Goal: Information Seeking & Learning: Learn about a topic

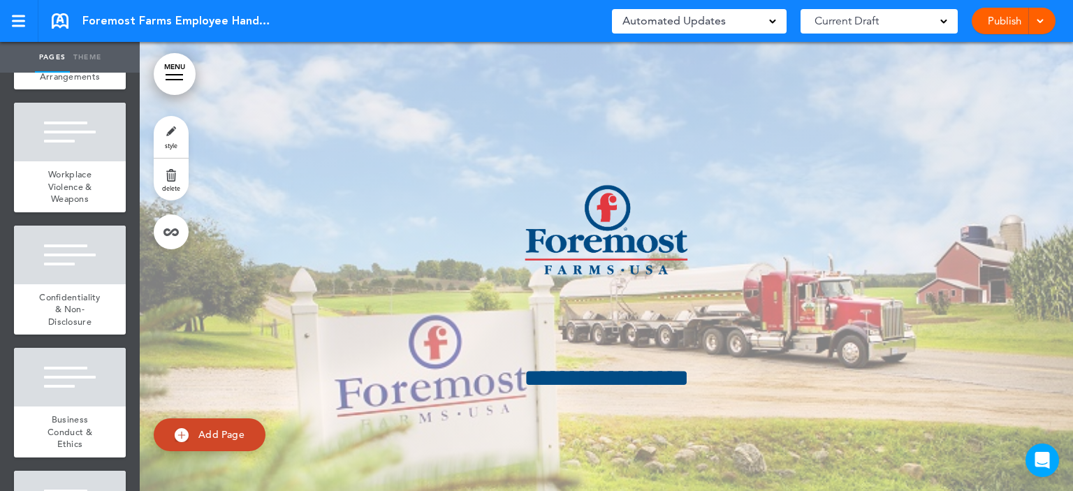
scroll to position [2166, 0]
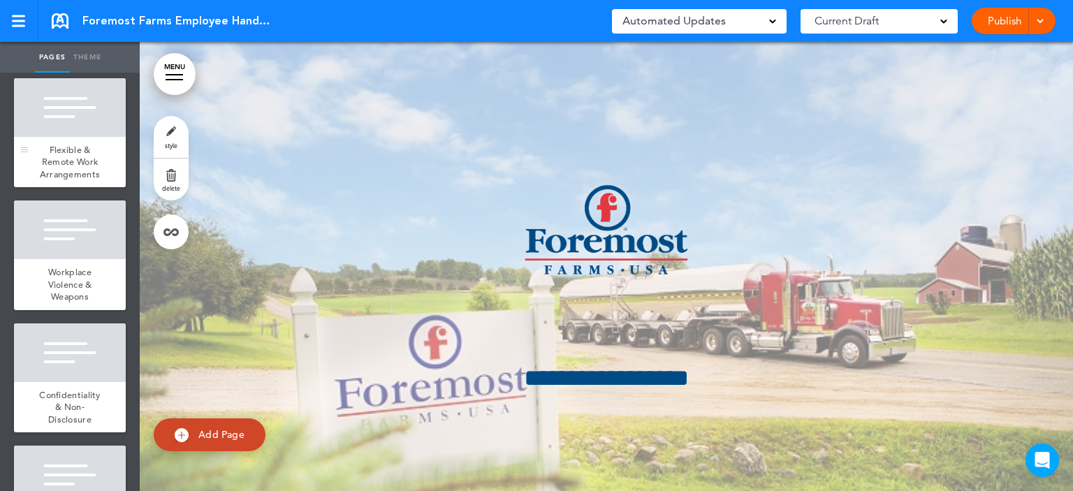
click at [76, 180] on span "Flexible & Remote Work Arrangements" at bounding box center [70, 162] width 61 height 36
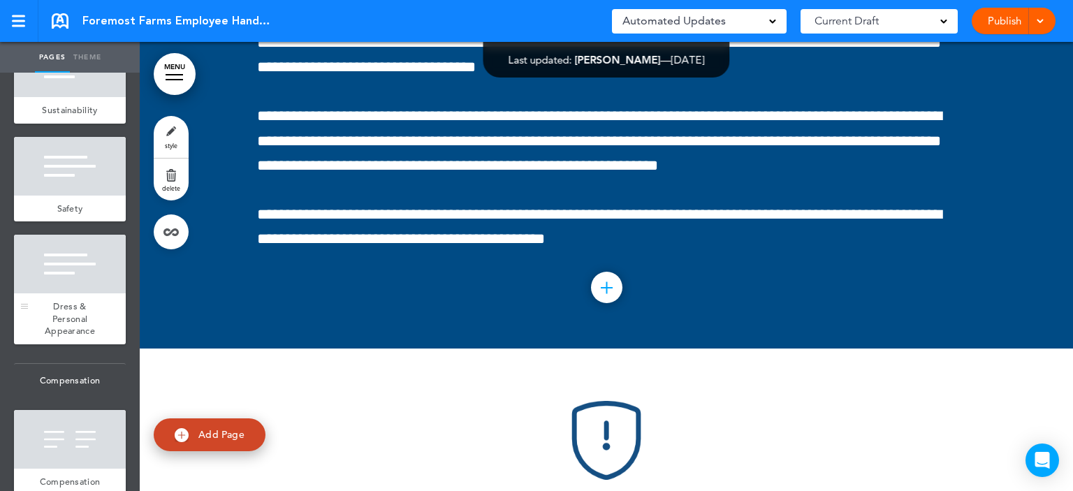
scroll to position [4123, 0]
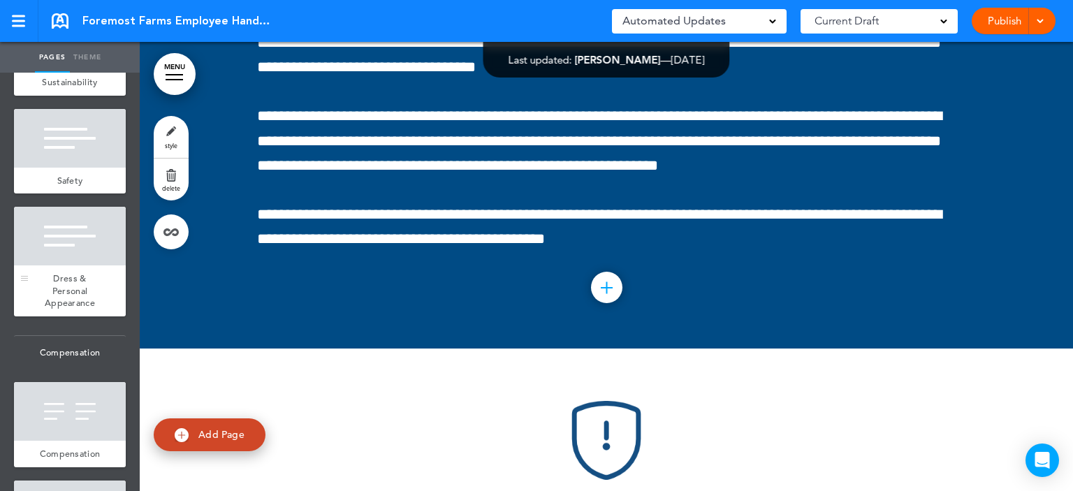
click at [45, 309] on span "Dress & Personal Appearance" at bounding box center [70, 291] width 50 height 36
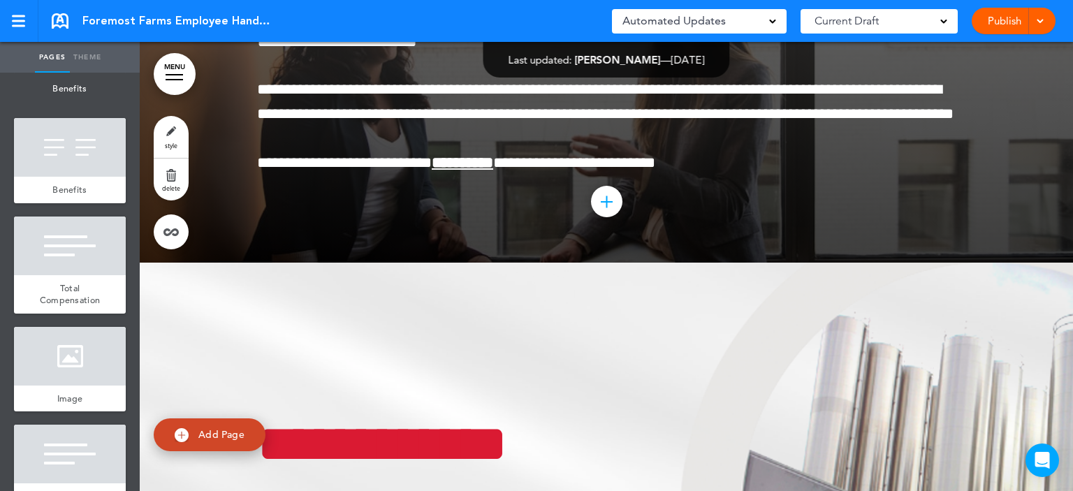
scroll to position [4961, 0]
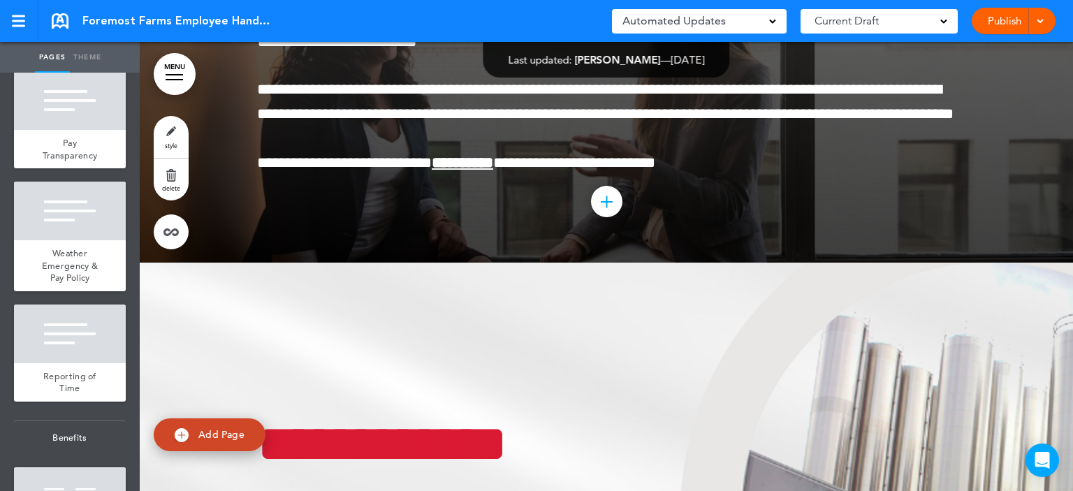
click at [67, 51] on span "Hours Worked & Overtime Pay" at bounding box center [70, 39] width 68 height 24
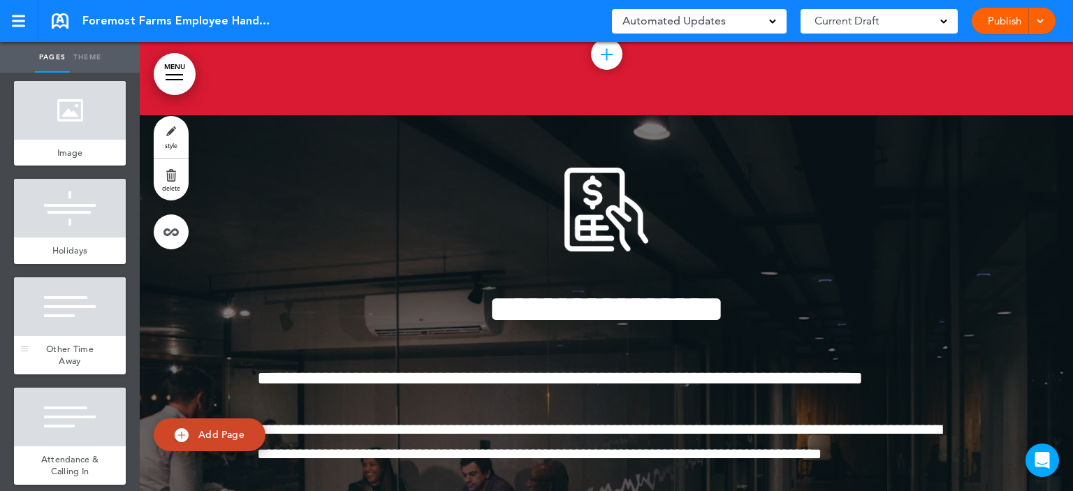
scroll to position [6289, 0]
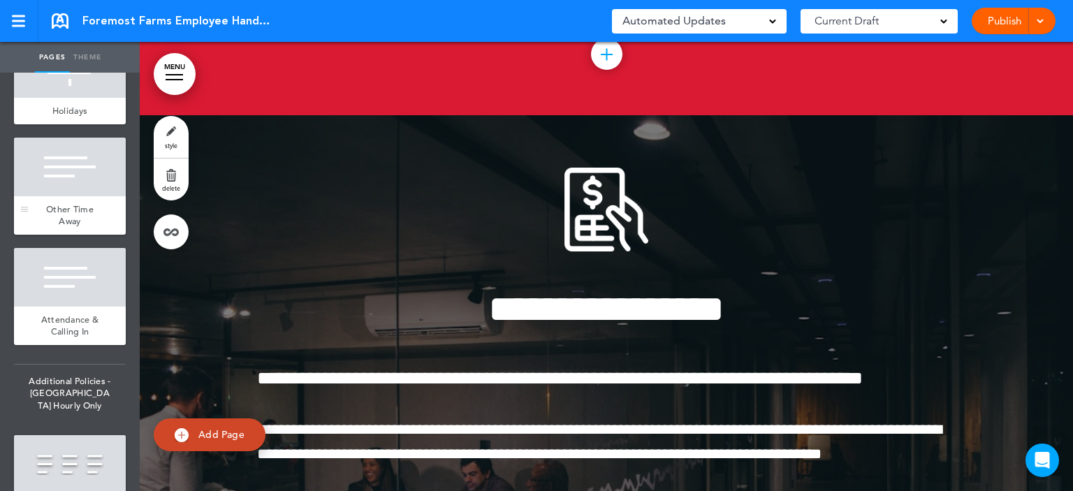
click at [85, 235] on div "Other Time Away" at bounding box center [70, 215] width 112 height 38
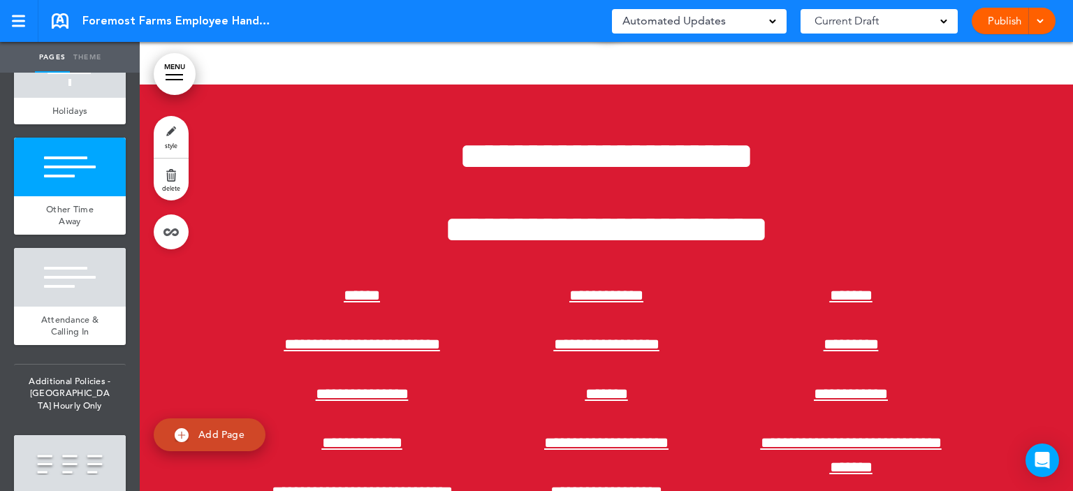
scroll to position [36180, 0]
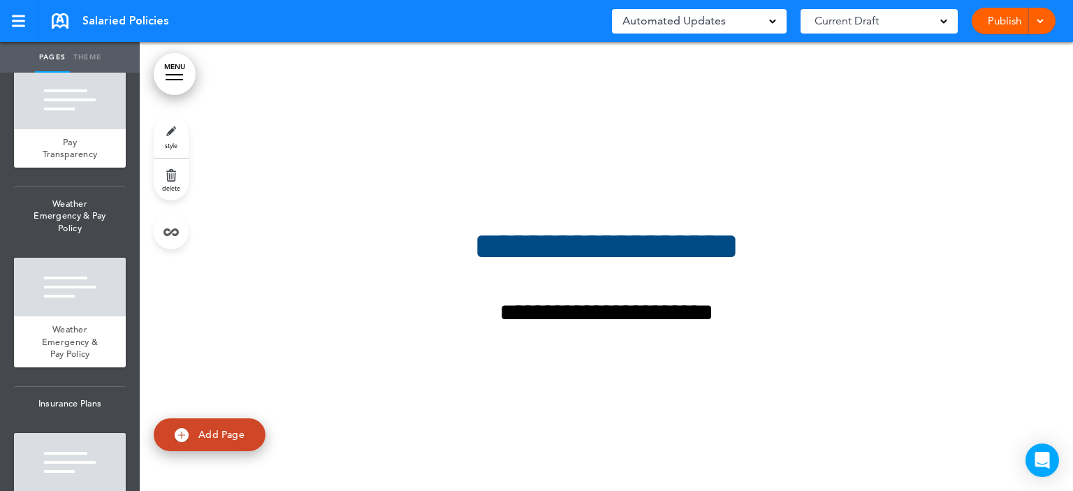
scroll to position [6359, 0]
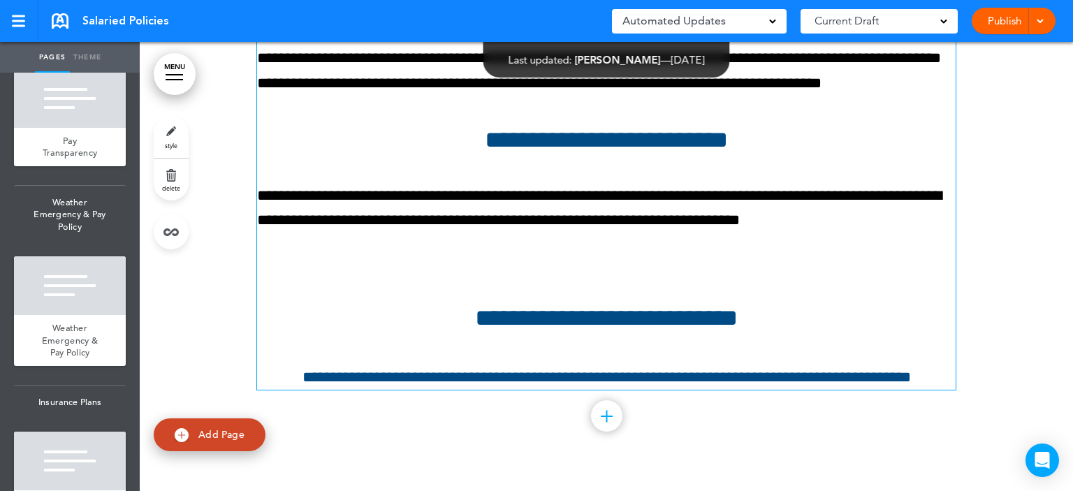
scroll to position [53210, 0]
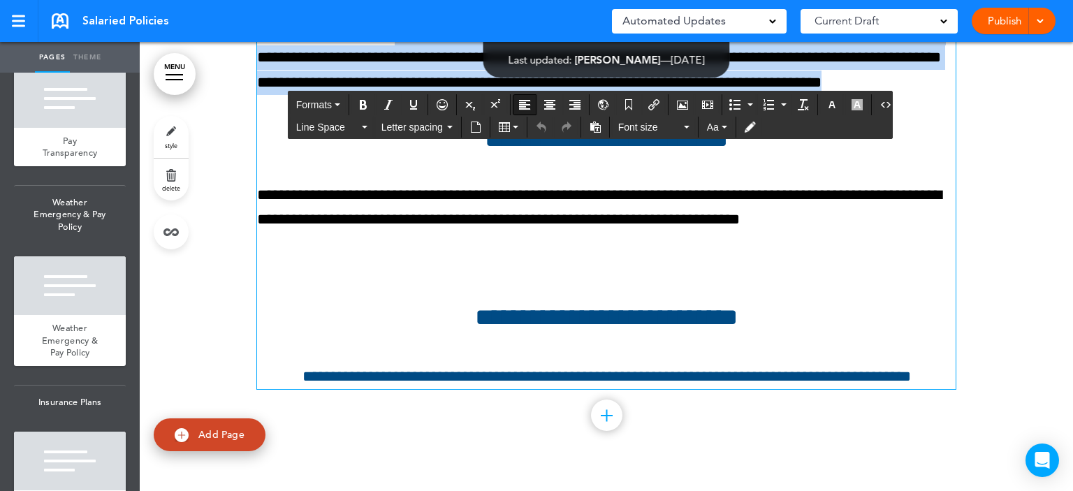
drag, startPoint x: 411, startPoint y: 307, endPoint x: 397, endPoint y: 208, distance: 99.5
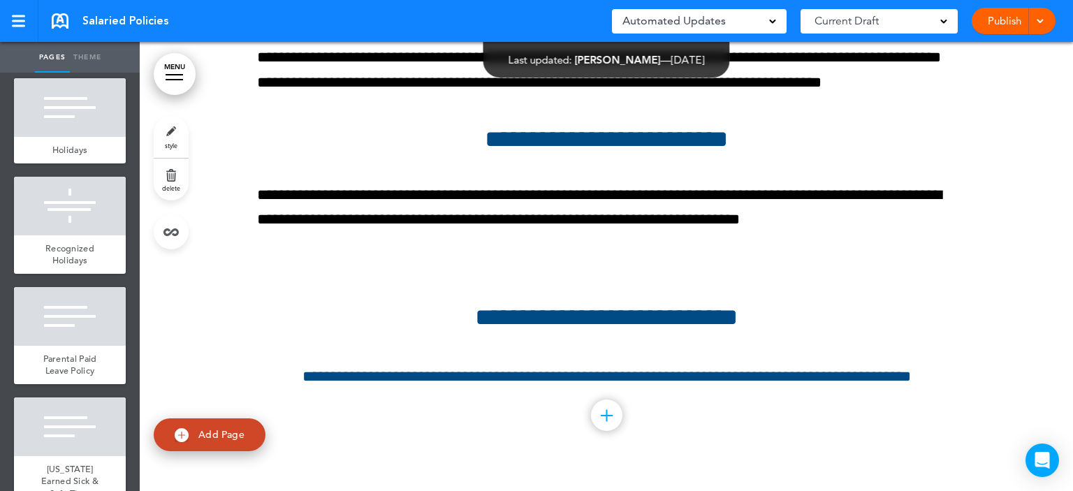
scroll to position [7617, 0]
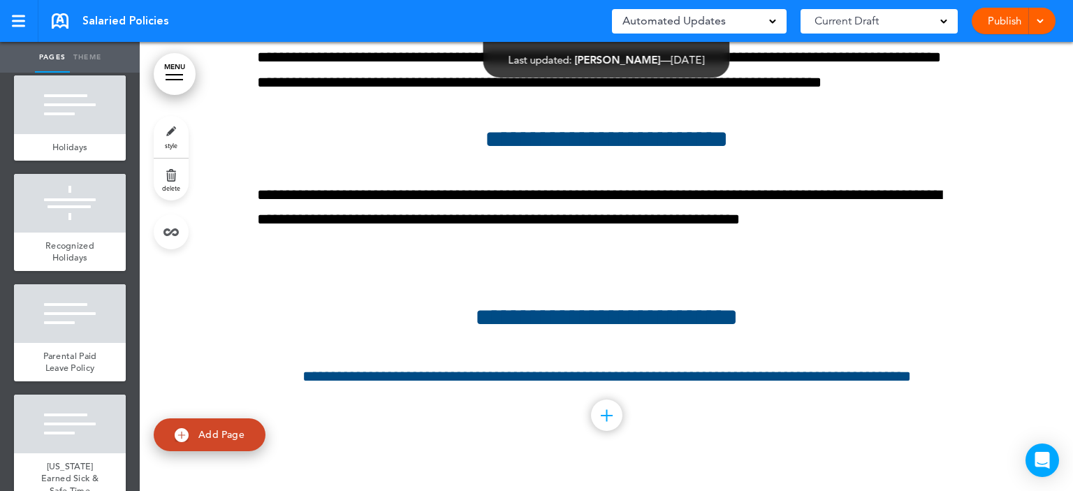
click at [87, 134] on div at bounding box center [70, 104] width 112 height 59
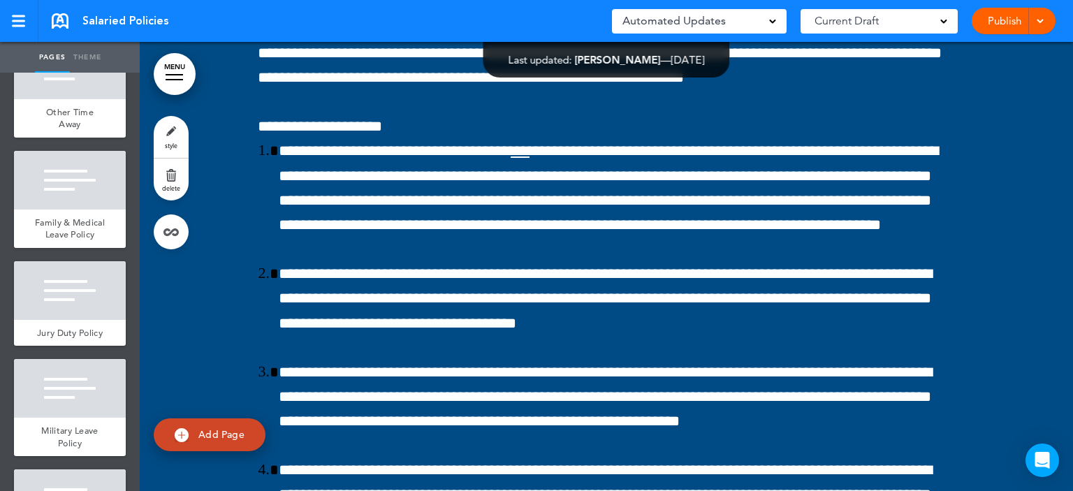
scroll to position [8246, 0]
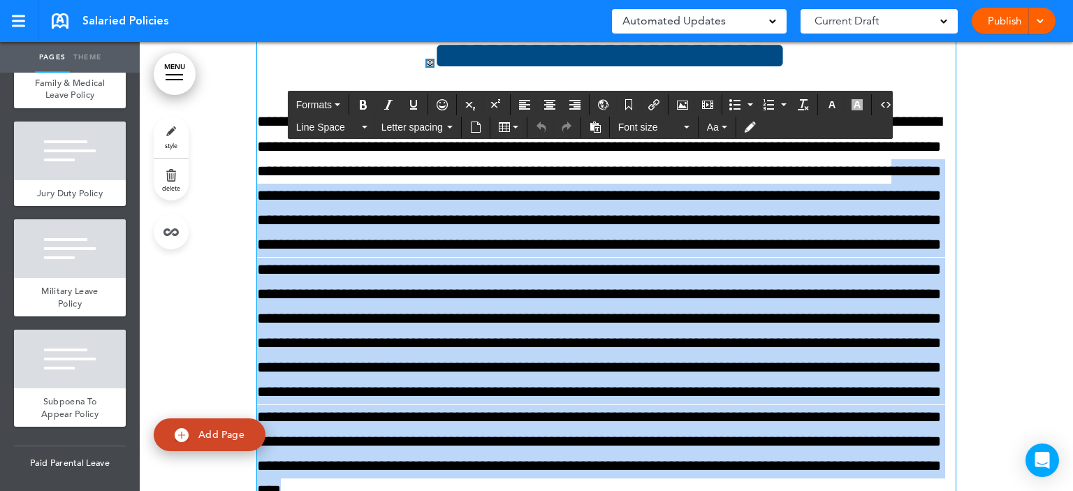
scroll to position [76853, 0]
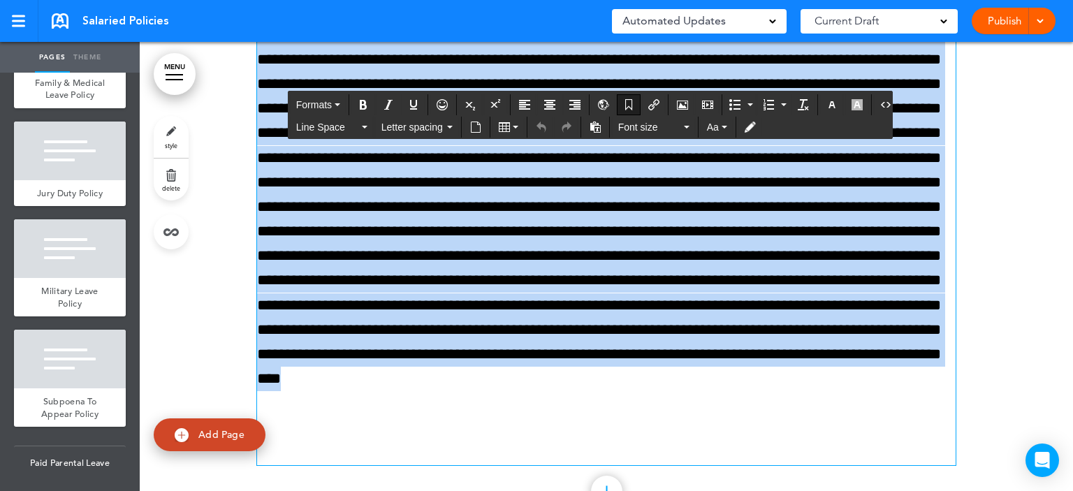
drag, startPoint x: 442, startPoint y: 435, endPoint x: 279, endPoint y: 277, distance: 226.3
click at [279, 277] on div "**********" at bounding box center [606, 195] width 699 height 541
copy div "**********"
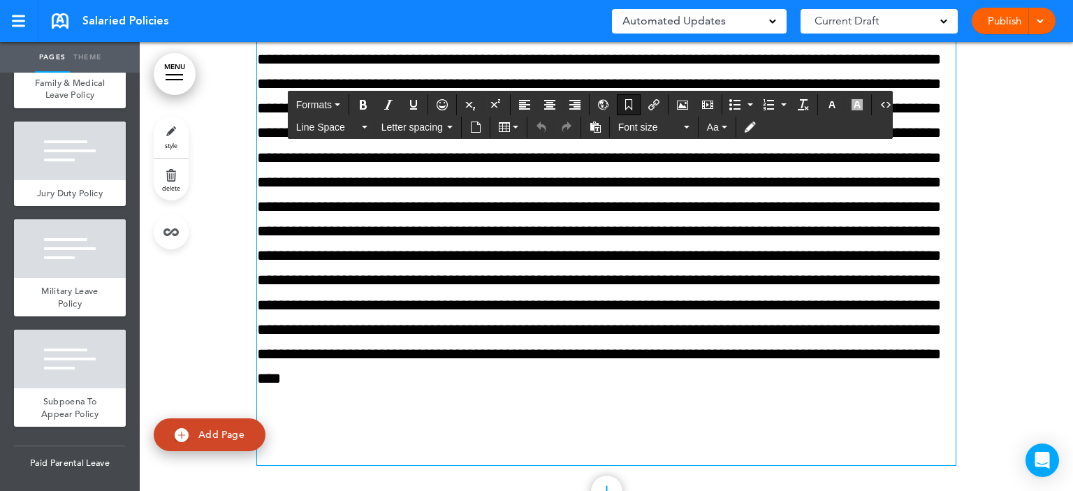
click at [222, 293] on div at bounding box center [607, 212] width 934 height 681
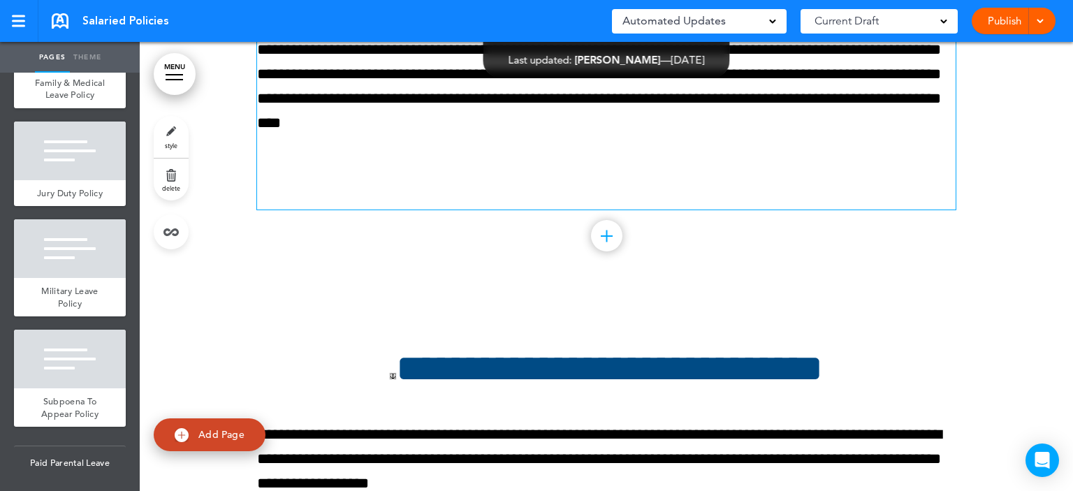
scroll to position [77133, 0]
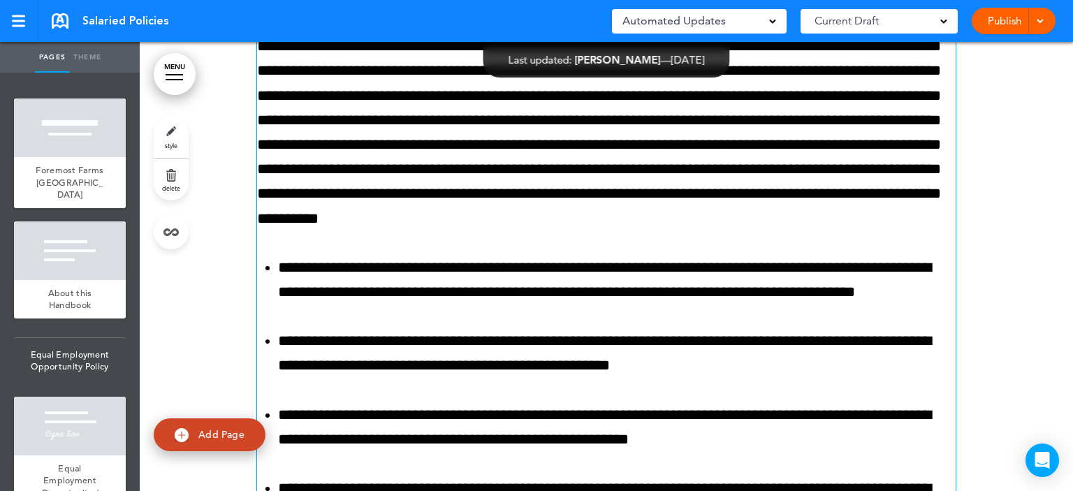
scroll to position [3976, 0]
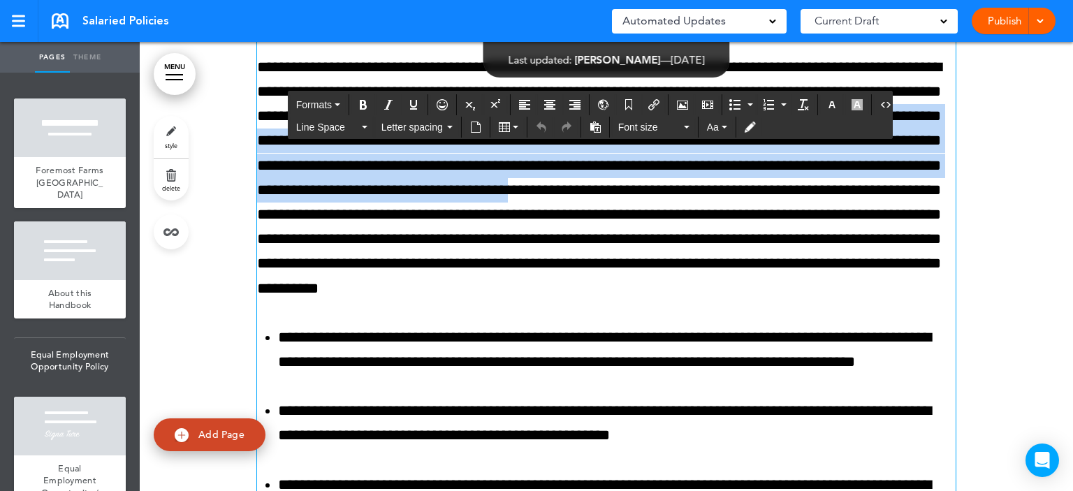
drag, startPoint x: 595, startPoint y: 163, endPoint x: 897, endPoint y: 245, distance: 312.8
click at [897, 245] on p "**********" at bounding box center [606, 178] width 699 height 246
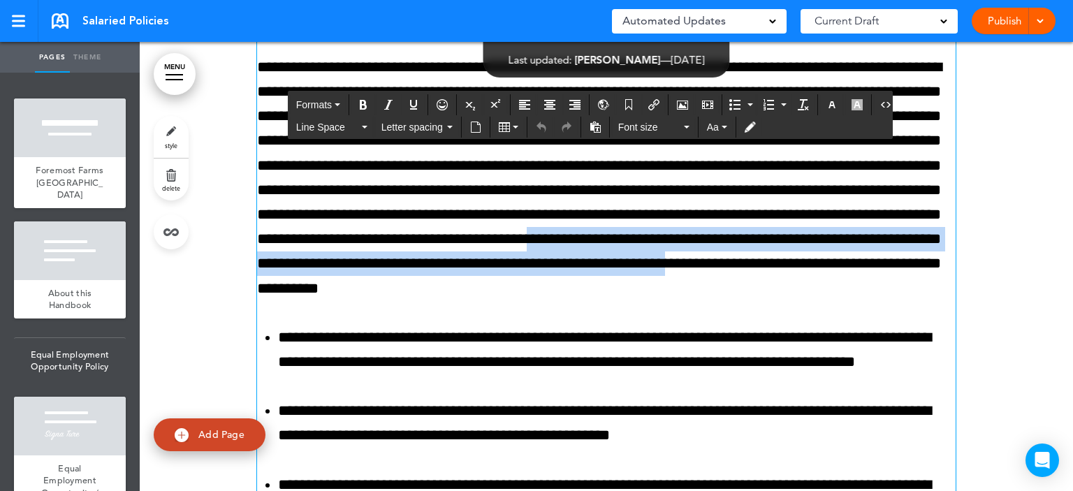
drag, startPoint x: 569, startPoint y: 333, endPoint x: 372, endPoint y: 312, distance: 198.2
click at [372, 301] on p "**********" at bounding box center [606, 178] width 699 height 246
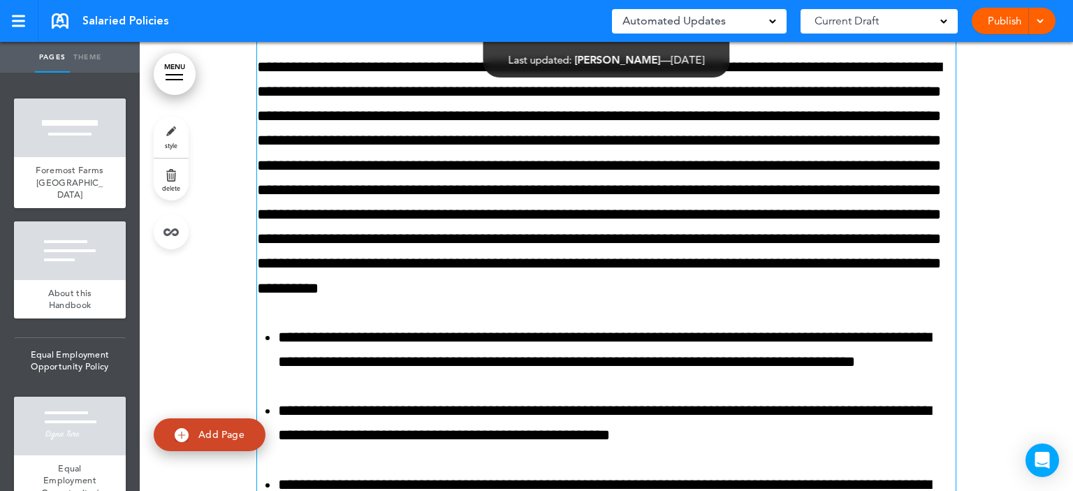
drag, startPoint x: 542, startPoint y: 361, endPoint x: 526, endPoint y: 354, distance: 16.9
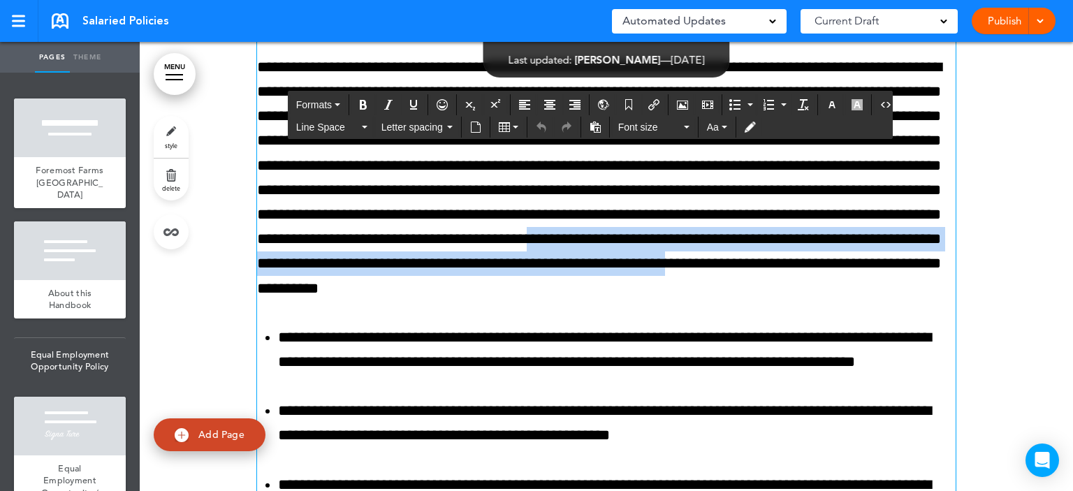
drag, startPoint x: 568, startPoint y: 335, endPoint x: 372, endPoint y: 313, distance: 197.6
click at [372, 301] on p "**********" at bounding box center [606, 178] width 699 height 246
copy p "**********"
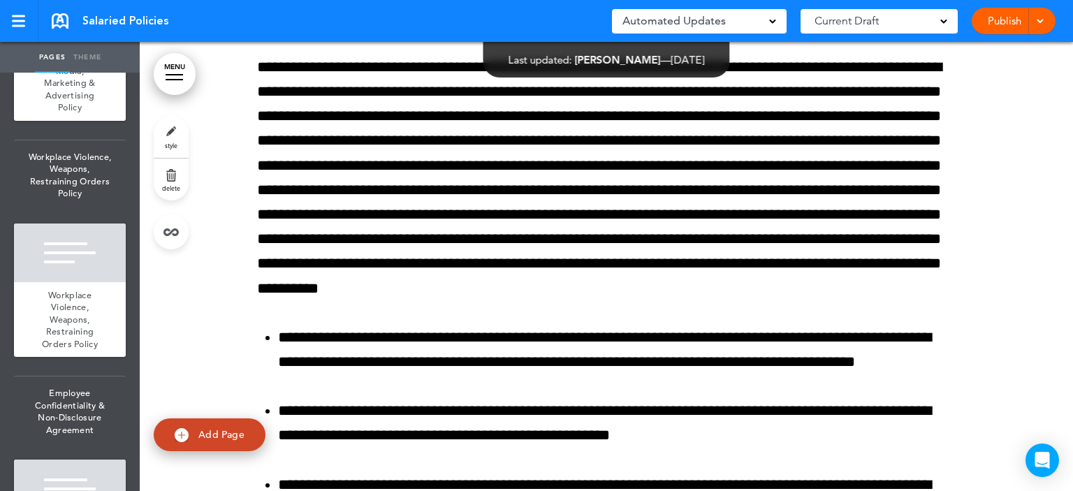
scroll to position [1188, 0]
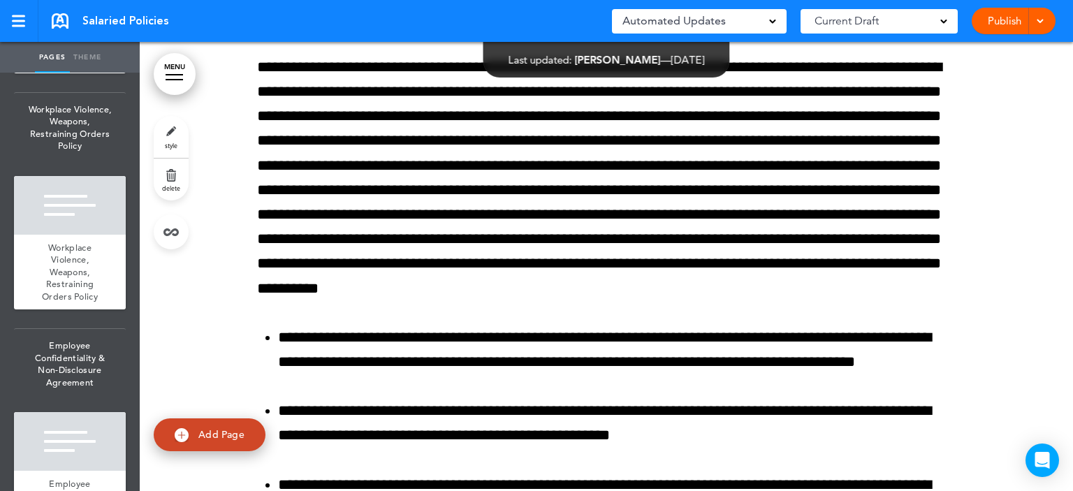
click at [72, 66] on span "Media, Marketing & Advertising Policy" at bounding box center [69, 41] width 51 height 49
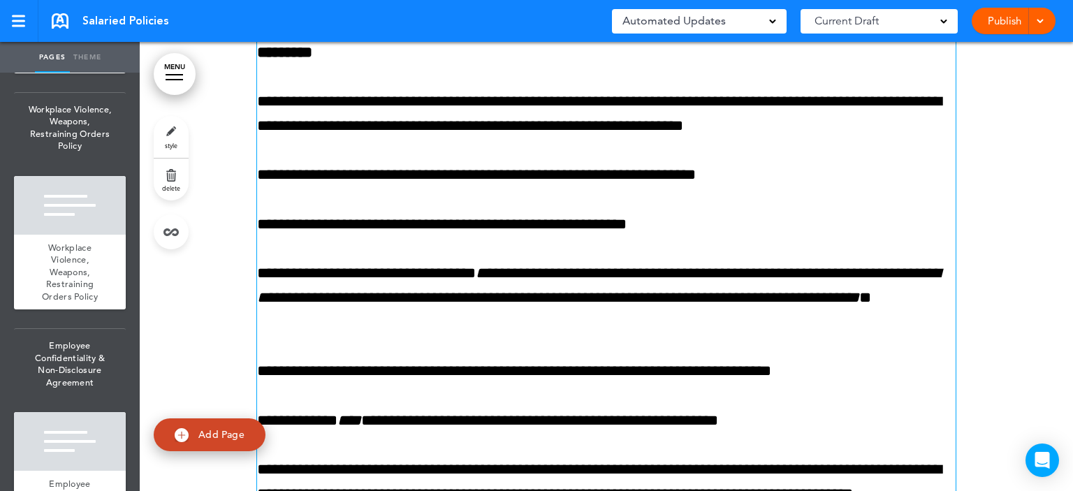
scroll to position [10246, 0]
